Goal: Information Seeking & Learning: Learn about a topic

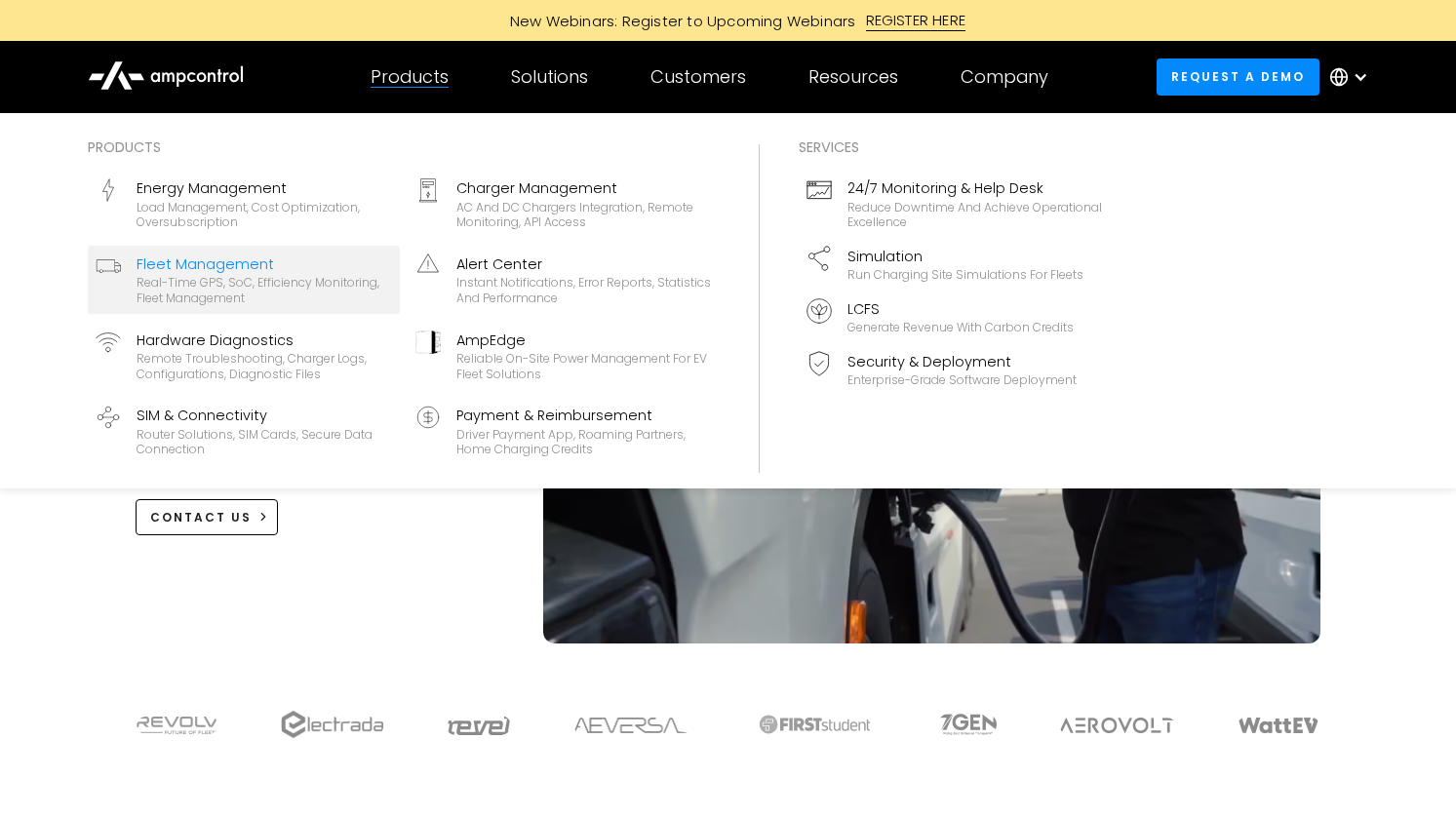
click at [194, 271] on div "Fleet Management" at bounding box center [264, 264] width 255 height 22
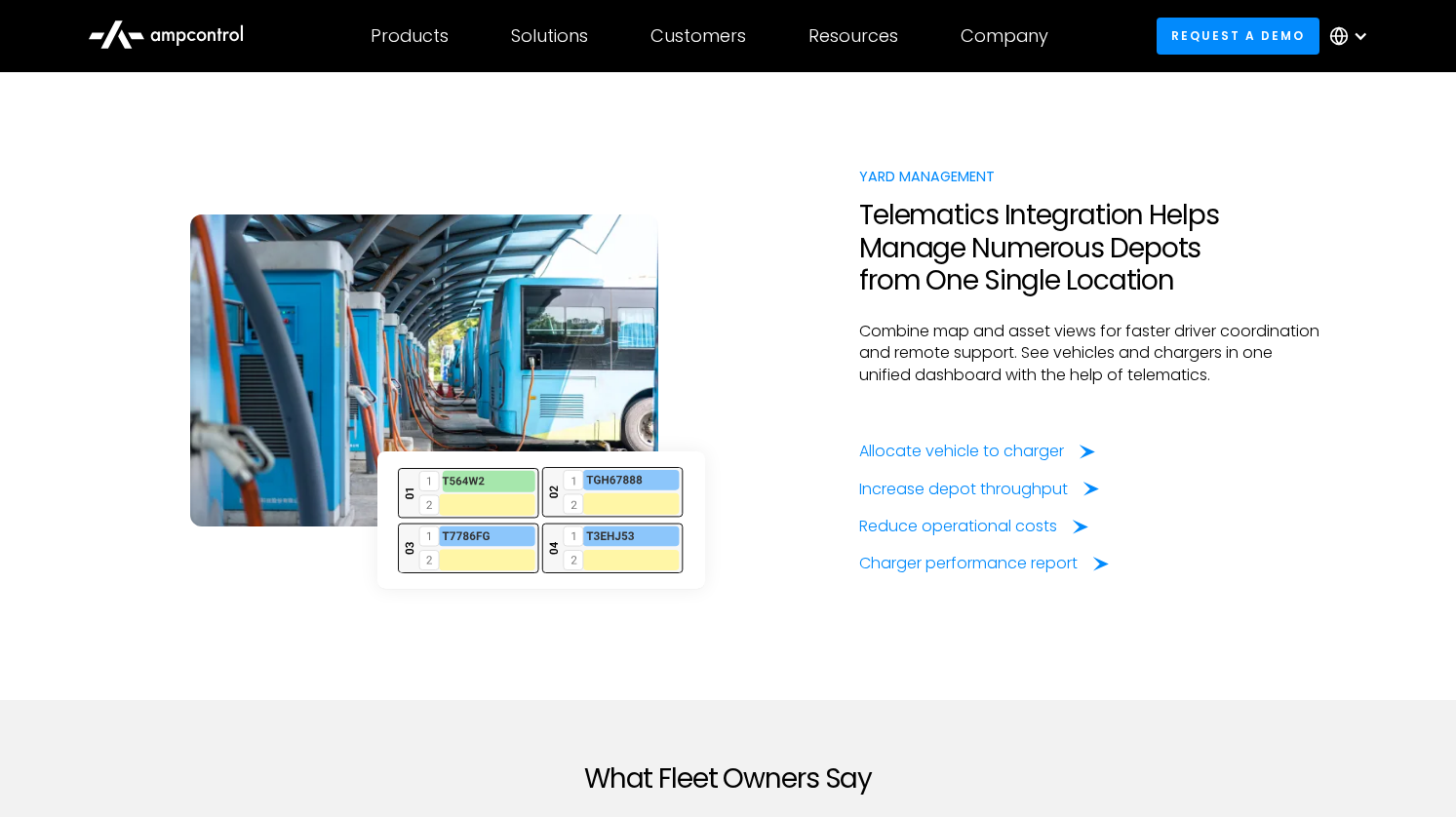
scroll to position [4906, 0]
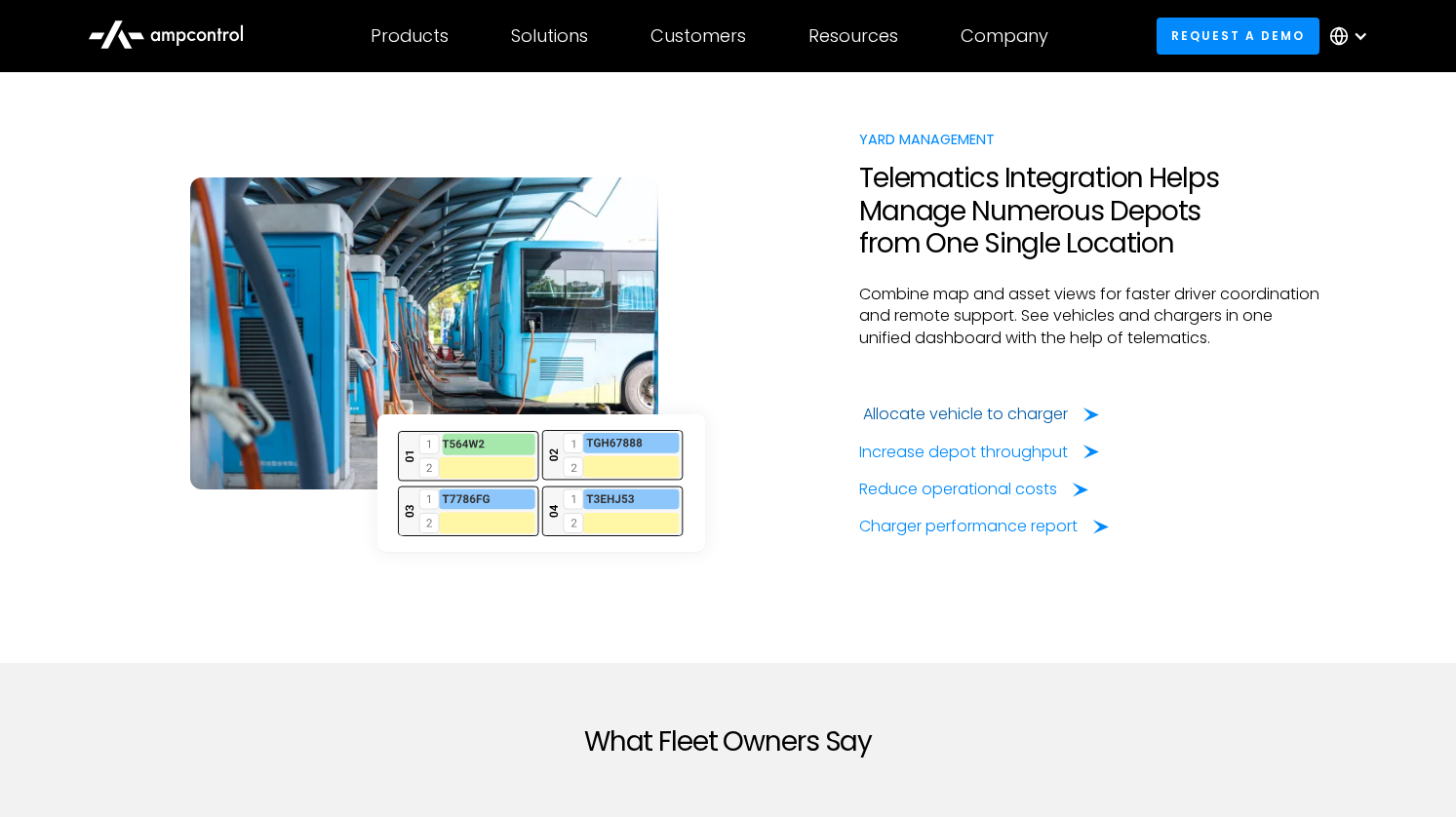
click at [925, 425] on div "Allocate vehicle to charger" at bounding box center [965, 414] width 205 height 22
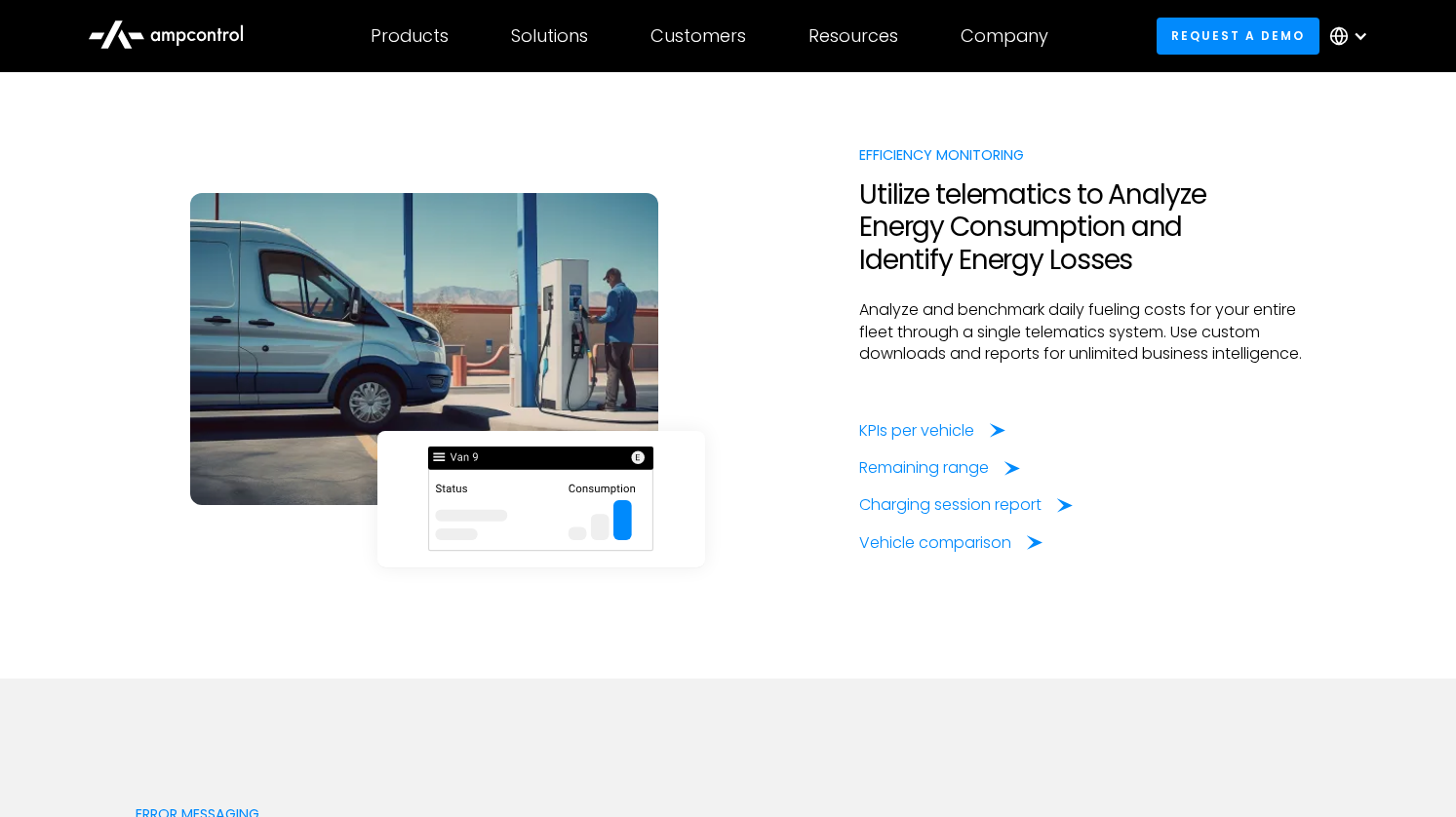
scroll to position [3649, 0]
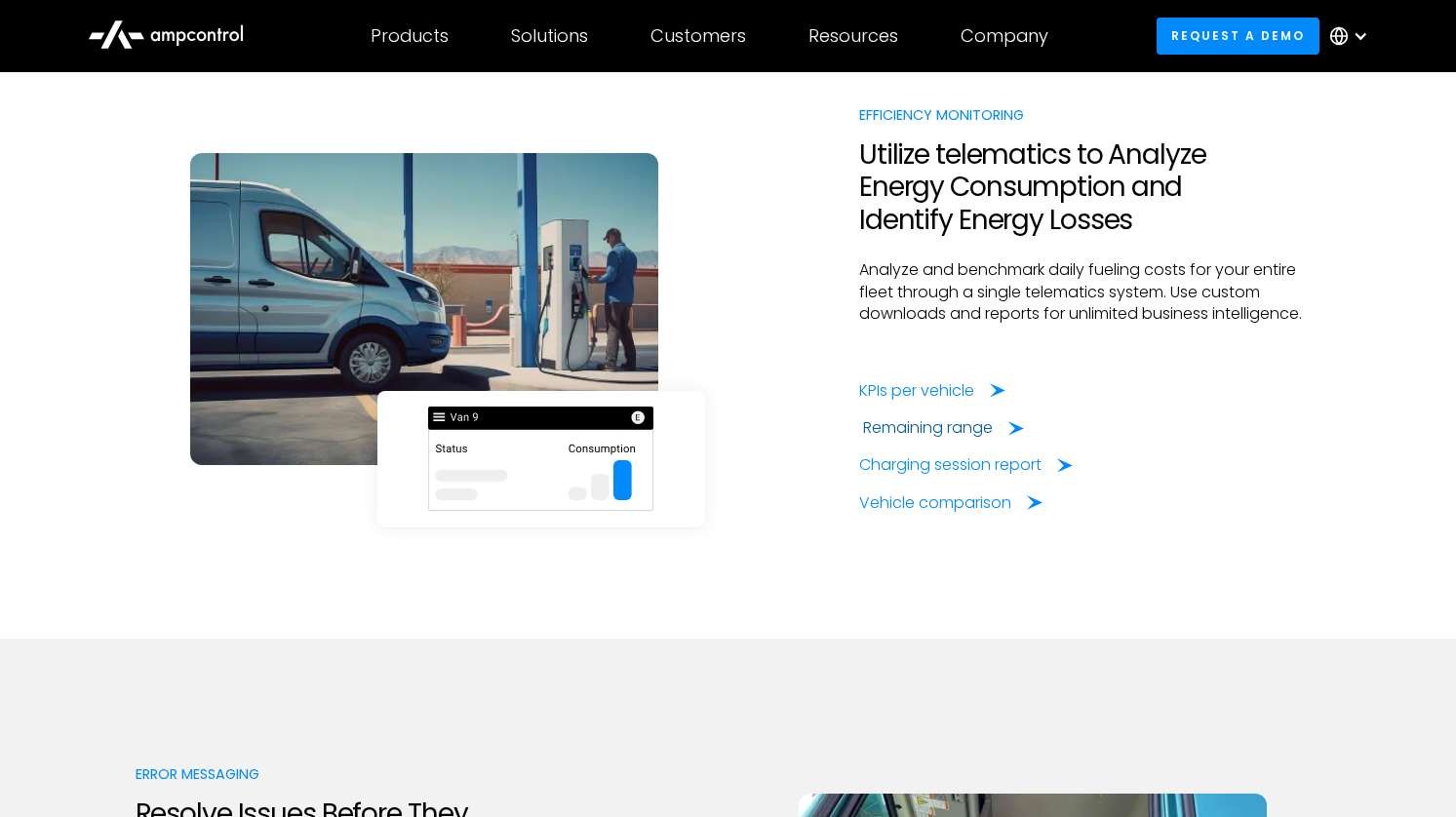
click at [928, 439] on div "Remaining range" at bounding box center [927, 428] width 130 height 22
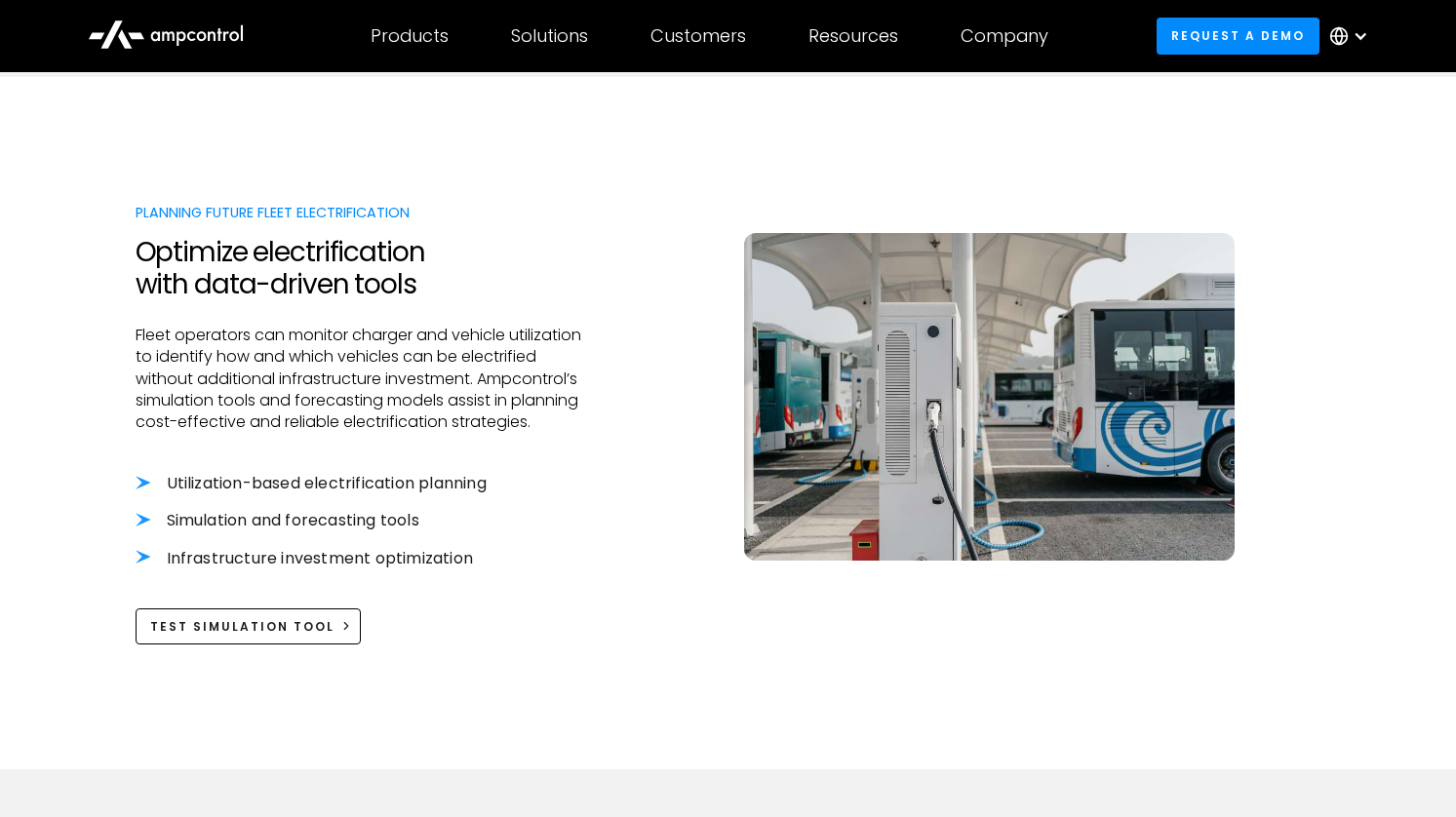
scroll to position [1888, 0]
